Goal: Task Accomplishment & Management: Use online tool/utility

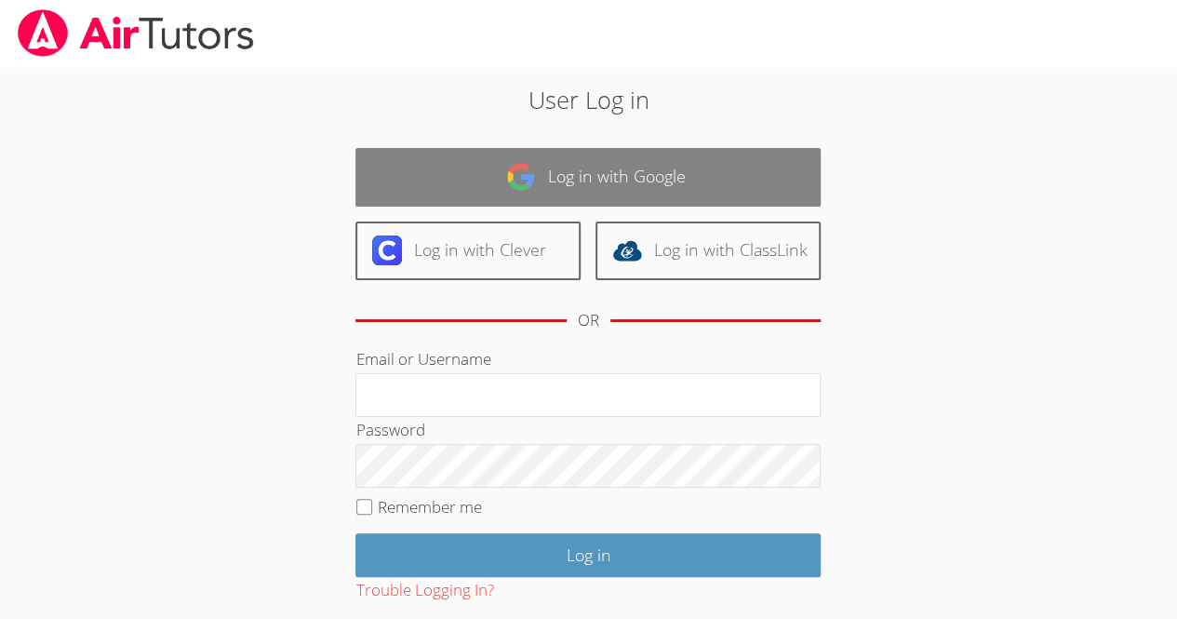
click at [632, 199] on link "Log in with Google" at bounding box center [587, 177] width 465 height 59
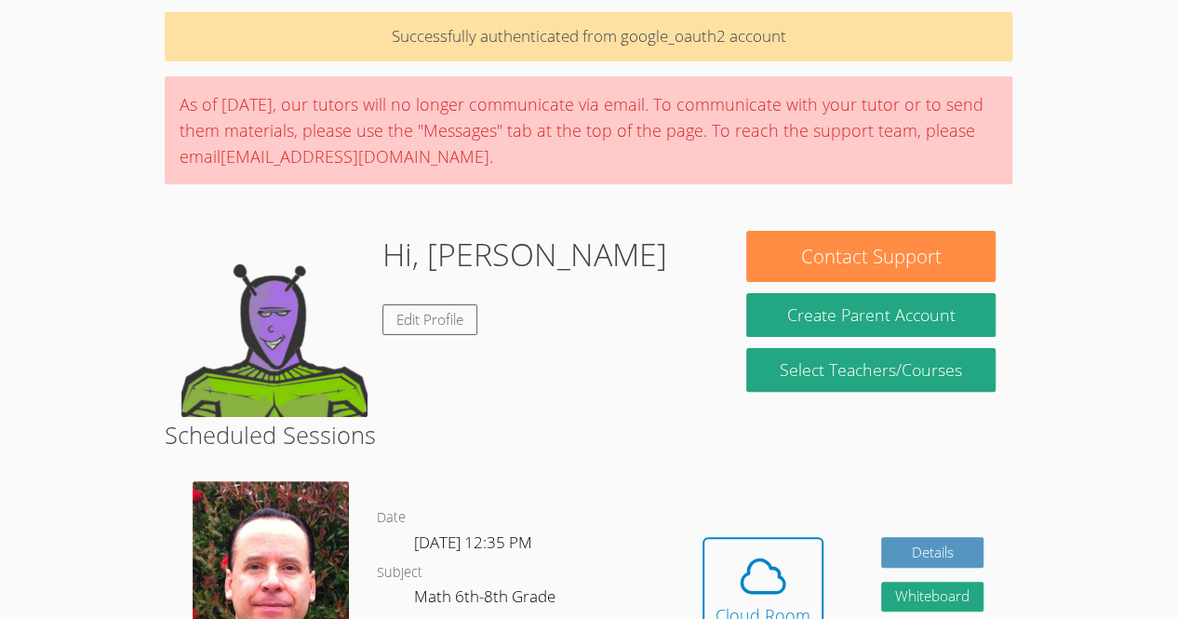
scroll to position [71, 0]
click at [772, 564] on icon at bounding box center [763, 576] width 52 height 52
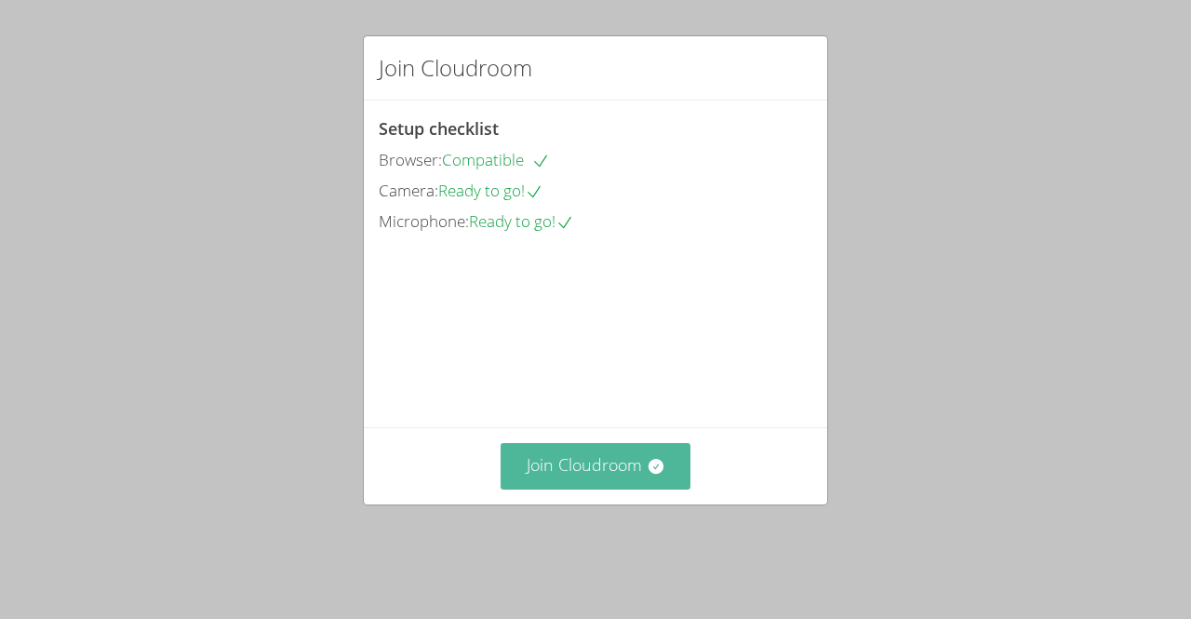
click at [632, 489] on button "Join Cloudroom" at bounding box center [596, 466] width 191 height 46
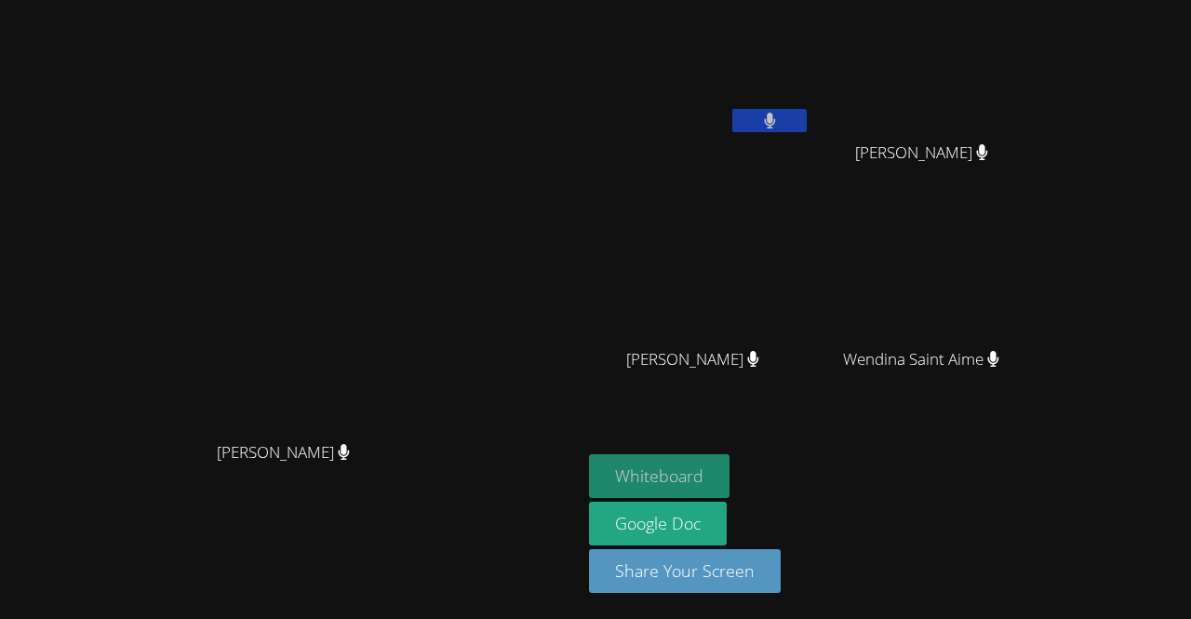
click at [730, 477] on button "Whiteboard" at bounding box center [659, 476] width 141 height 44
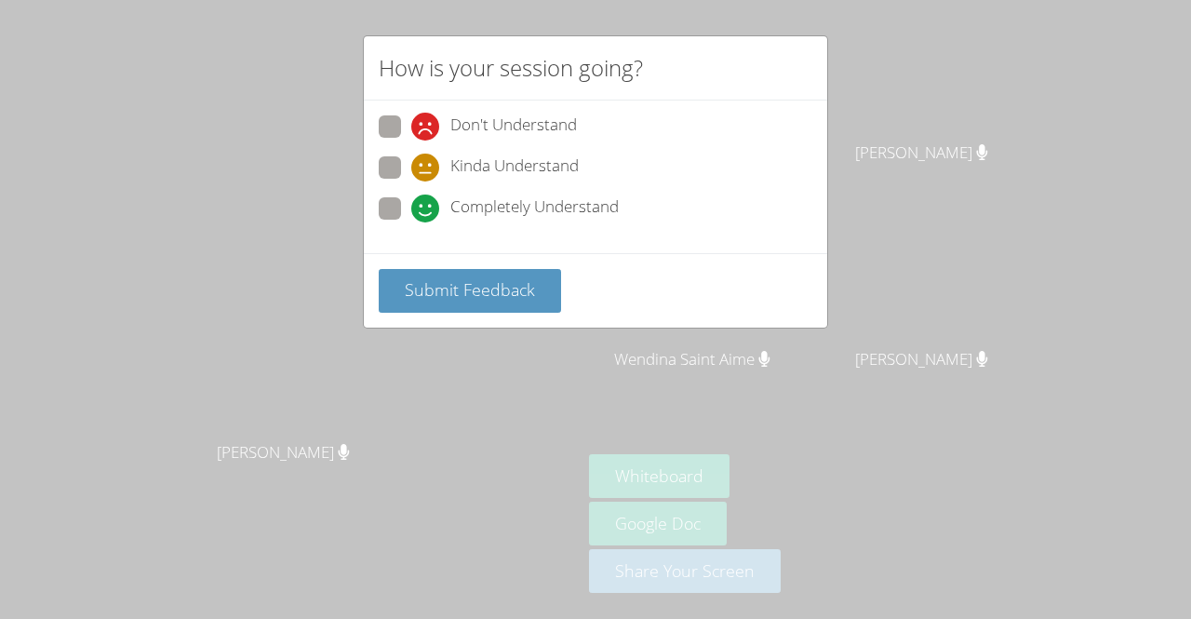
click at [570, 205] on span "Completely Understand" at bounding box center [534, 208] width 168 height 28
click at [427, 205] on input "Completely Understand" at bounding box center [419, 205] width 16 height 16
radio input "true"
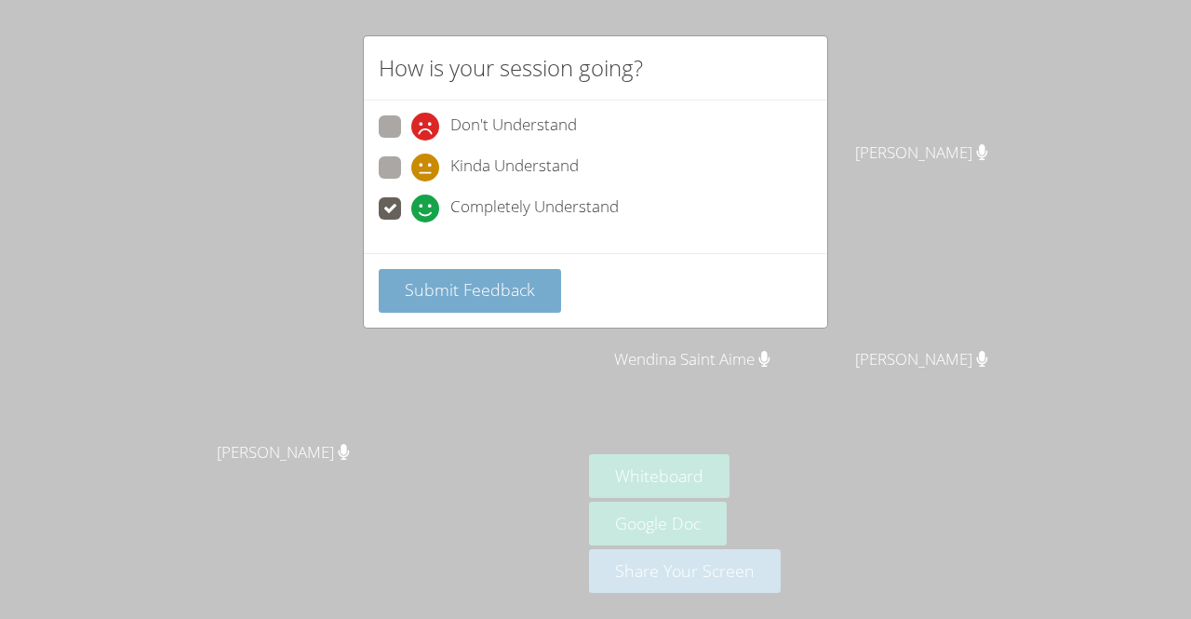
click at [453, 284] on span "Submit Feedback" at bounding box center [470, 289] width 130 height 22
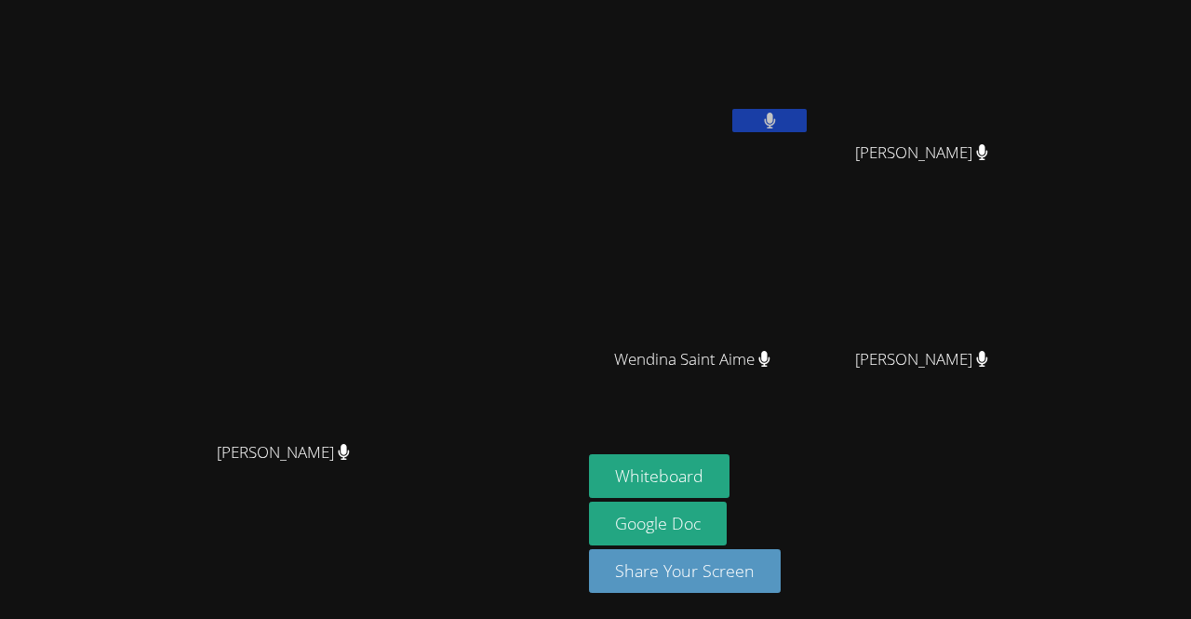
click at [582, 353] on main "Frank Burmann Frank Burmann" at bounding box center [291, 309] width 582 height 619
